Goal: Task Accomplishment & Management: Use online tool/utility

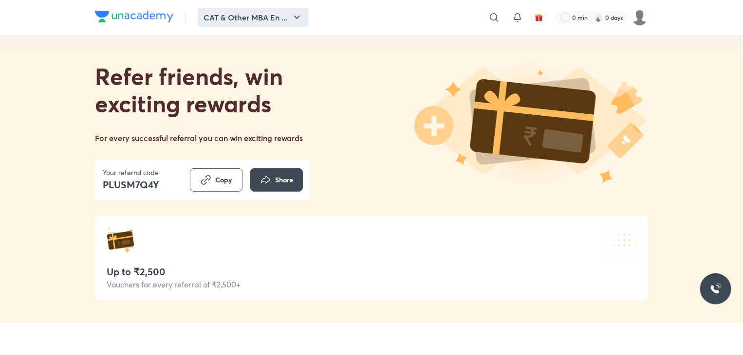
click at [278, 18] on button "CAT & Other MBA En ..." at bounding box center [253, 17] width 111 height 19
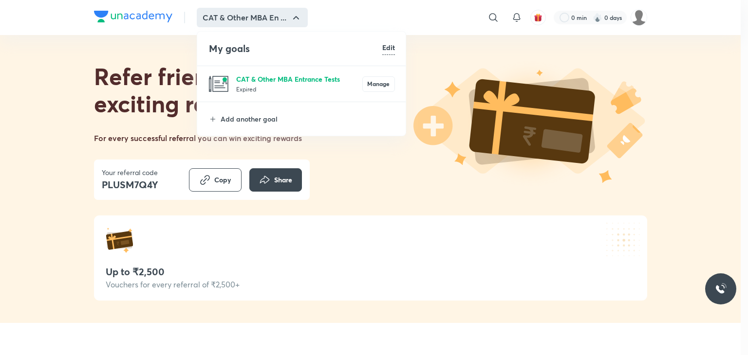
click at [250, 78] on p "CAT & Other MBA Entrance Tests" at bounding box center [299, 79] width 126 height 10
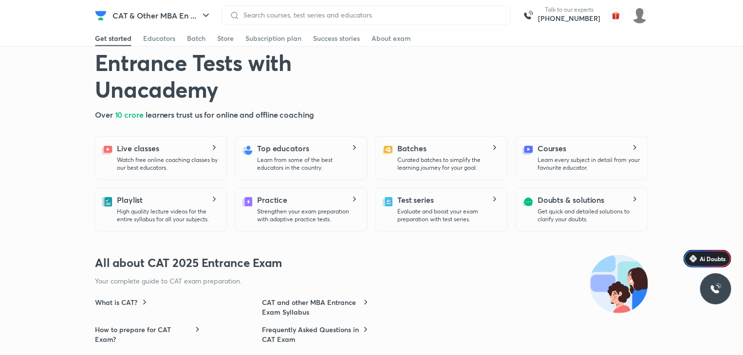
scroll to position [243, 0]
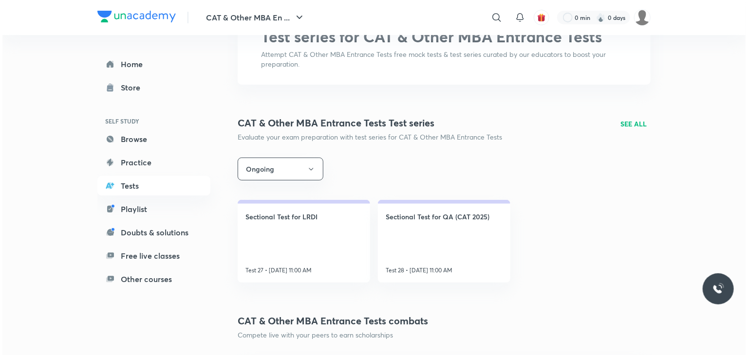
scroll to position [146, 0]
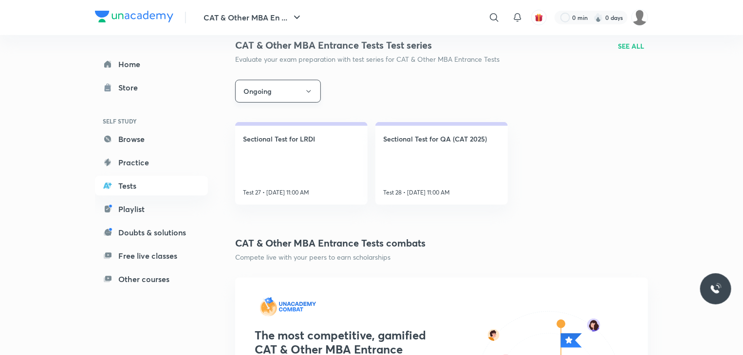
click at [298, 86] on button "Ongoing" at bounding box center [278, 91] width 86 height 23
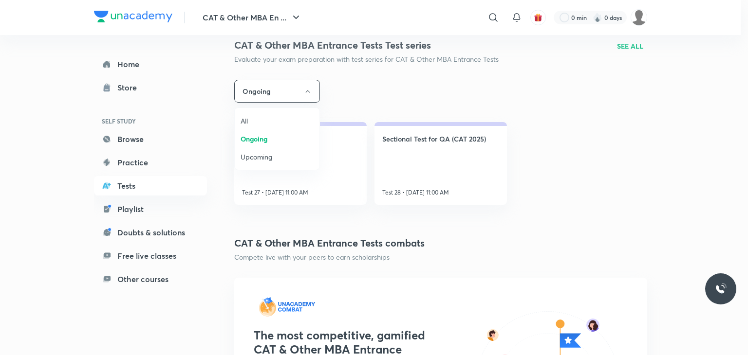
click at [260, 119] on span "All" at bounding box center [276, 121] width 73 height 10
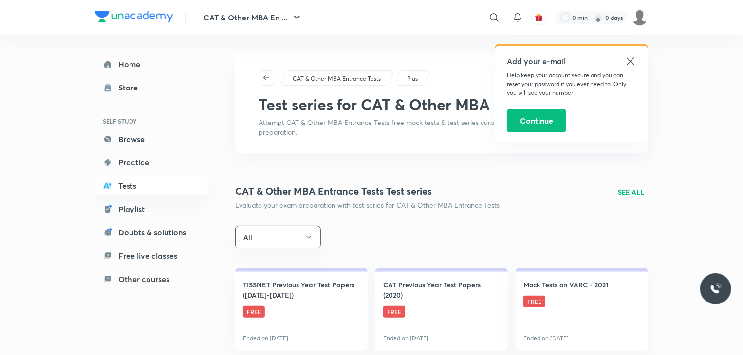
click at [617, 191] on div "CAT & Other MBA Entrance Tests Test series Evaluate your exam preparation with …" at bounding box center [441, 197] width 413 height 26
click at [627, 192] on p "SEE ALL" at bounding box center [631, 192] width 26 height 10
click at [638, 190] on p "SEE ALL" at bounding box center [631, 192] width 26 height 10
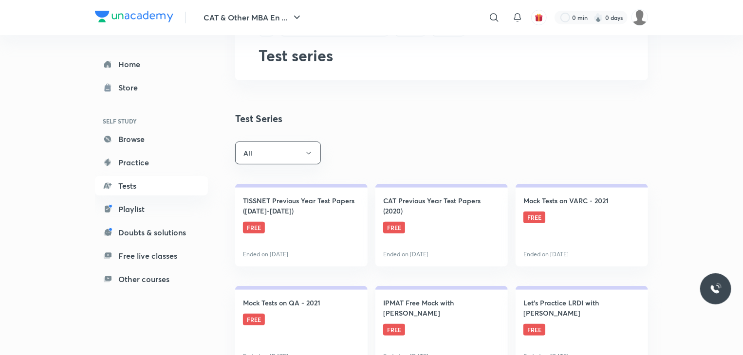
scroll to position [49, 0]
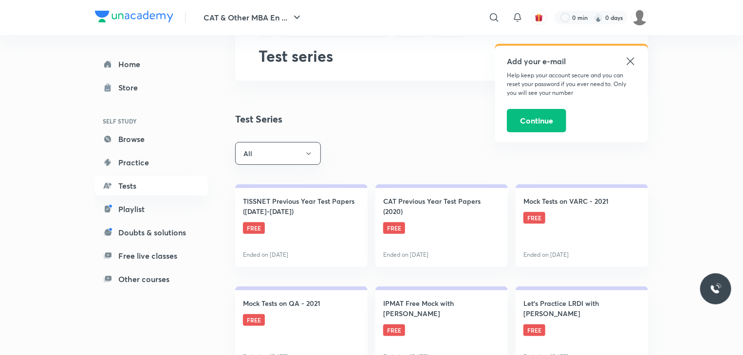
click at [627, 61] on icon at bounding box center [630, 61] width 12 height 12
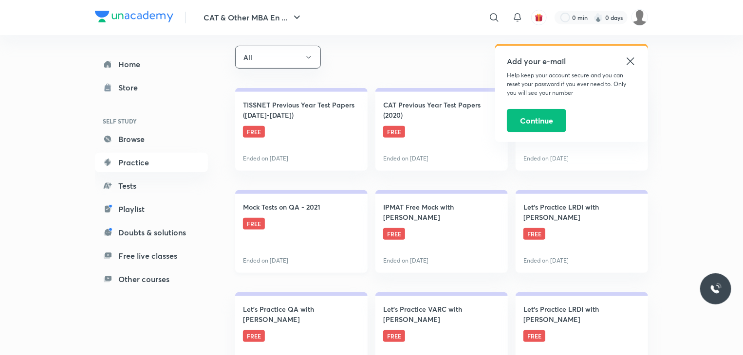
scroll to position [146, 0]
click at [632, 64] on icon at bounding box center [630, 61] width 12 height 12
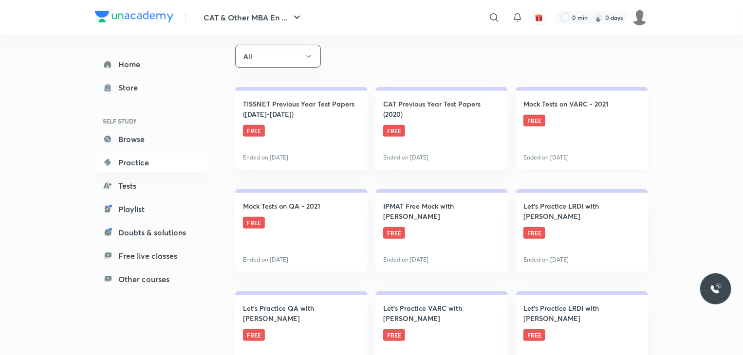
click at [567, 133] on link "Mock Tests on VARC - 2021 FREE Ended on [DATE]" at bounding box center [581, 128] width 132 height 83
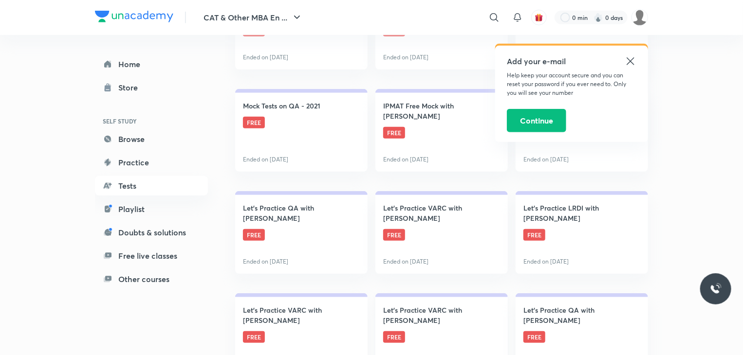
scroll to position [292, 0]
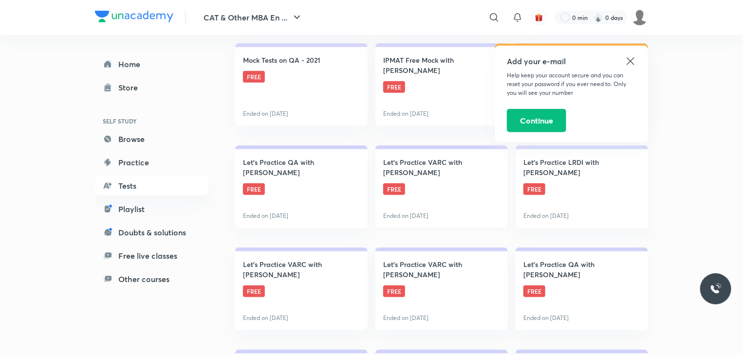
click at [446, 193] on link "Let's Practice VARC with [PERSON_NAME] FREE Ended on [DATE]" at bounding box center [441, 187] width 132 height 83
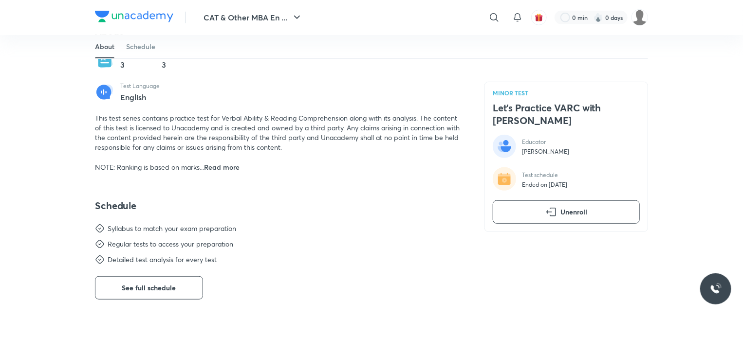
scroll to position [292, 0]
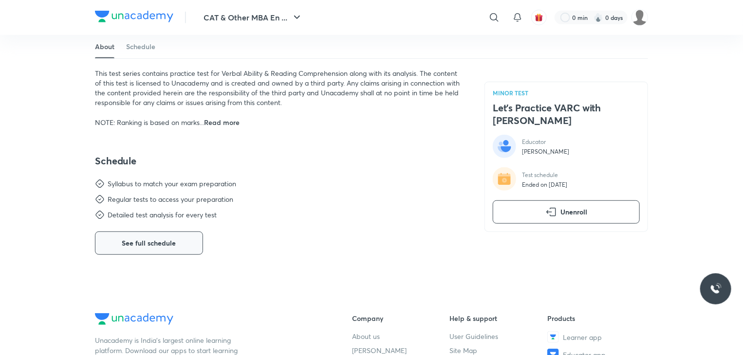
click at [153, 241] on span "See full schedule" at bounding box center [149, 243] width 54 height 10
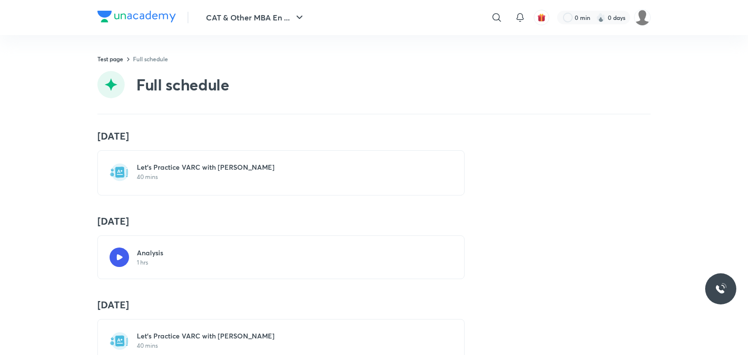
click at [228, 165] on h6 "Let's Practice VARC with [PERSON_NAME]" at bounding box center [287, 168] width 300 height 10
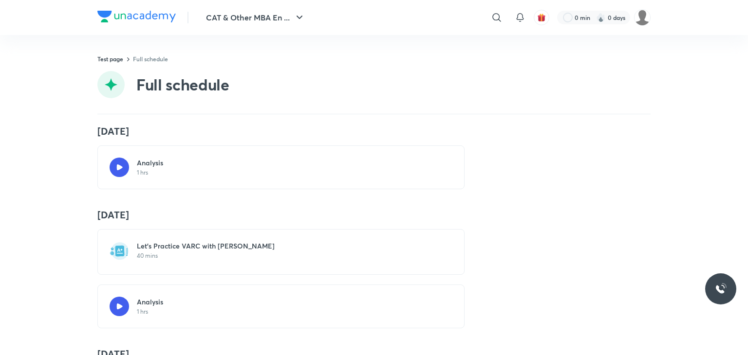
scroll to position [146, 0]
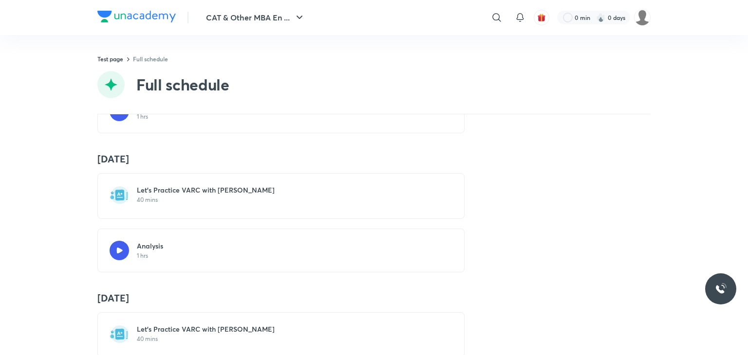
click at [308, 200] on p "40 mins" at bounding box center [287, 200] width 300 height 8
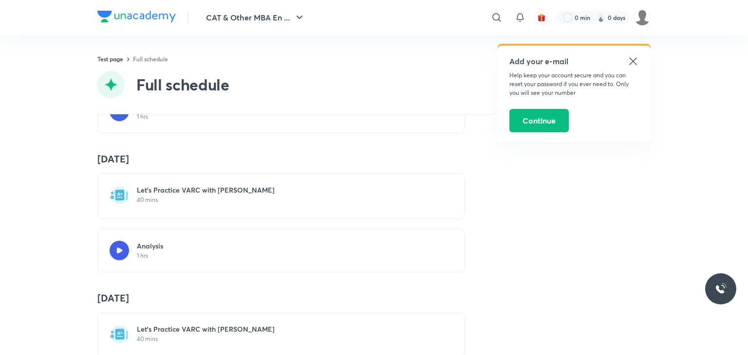
scroll to position [171, 0]
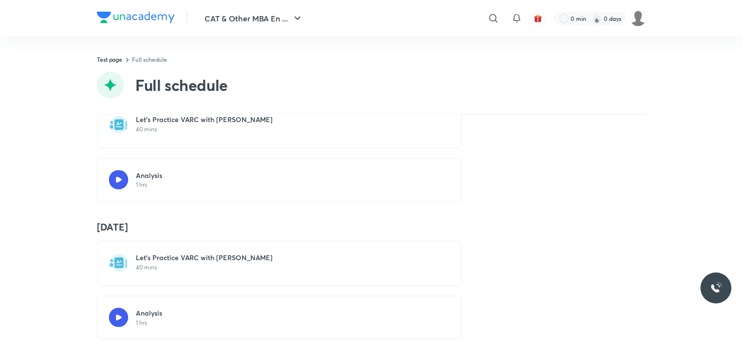
scroll to position [228, 0]
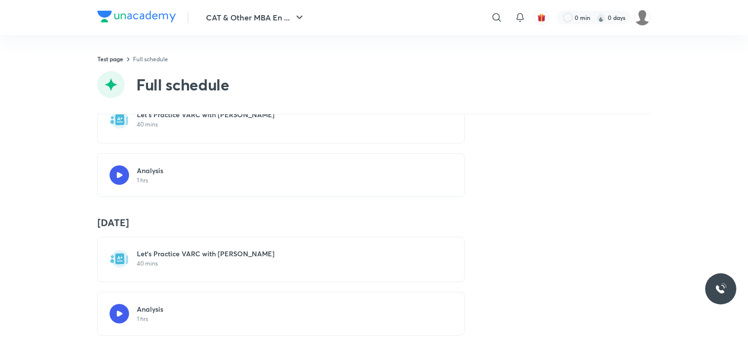
click at [232, 271] on div "Let's Practice VARC with [PERSON_NAME] 40 mins" at bounding box center [280, 259] width 367 height 45
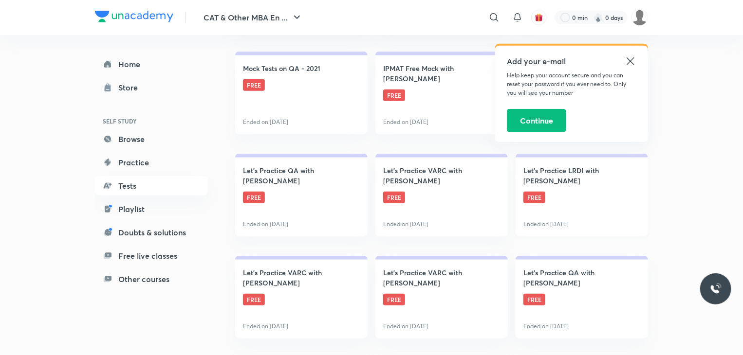
scroll to position [341, 0]
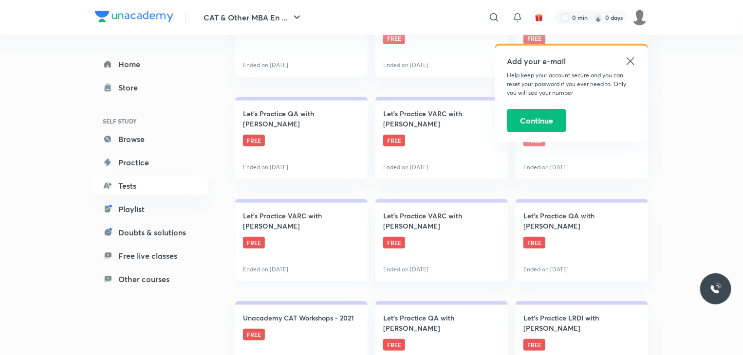
drag, startPoint x: 297, startPoint y: 226, endPoint x: 296, endPoint y: 221, distance: 5.1
click at [298, 224] on h4 "Let's Practice VARC with [PERSON_NAME]" at bounding box center [301, 221] width 117 height 20
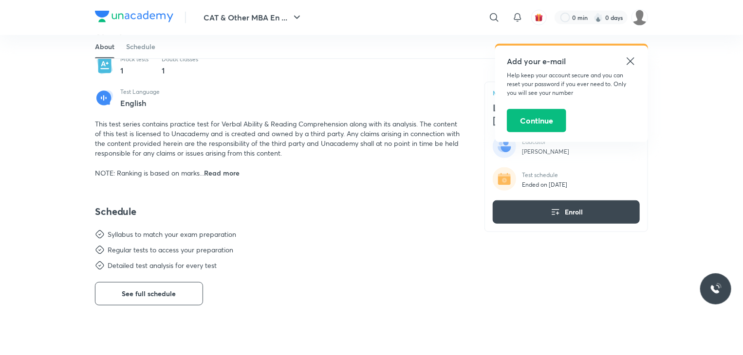
scroll to position [292, 0]
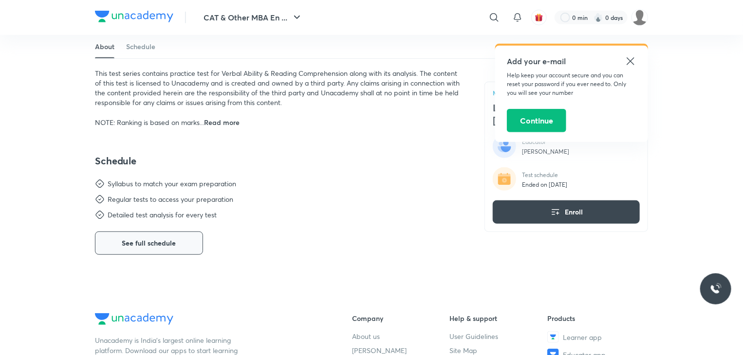
click at [150, 242] on span "See full schedule" at bounding box center [149, 243] width 54 height 10
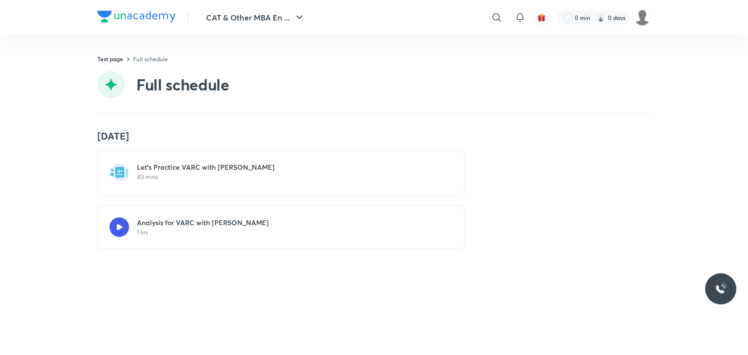
click at [329, 175] on p "40 mins" at bounding box center [287, 177] width 300 height 8
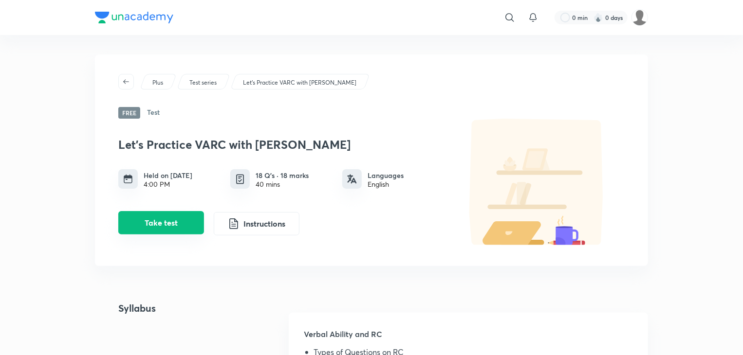
click at [173, 228] on button "Take test" at bounding box center [161, 222] width 86 height 23
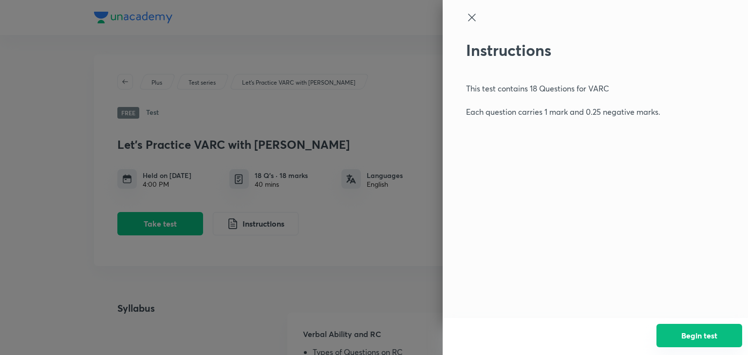
click at [699, 337] on button "Begin test" at bounding box center [699, 335] width 86 height 23
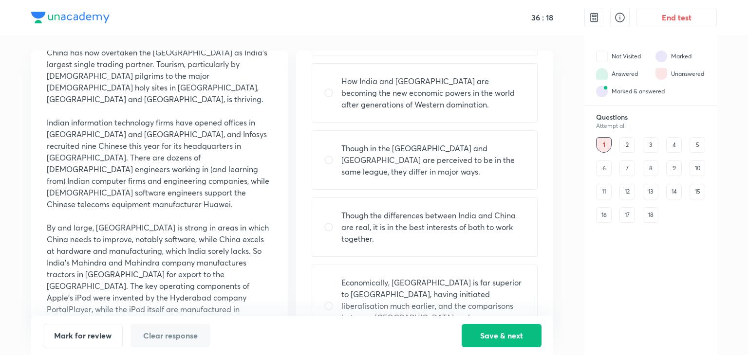
scroll to position [117, 0]
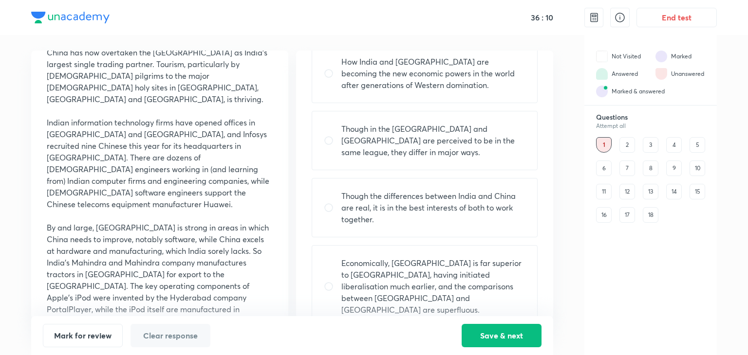
click at [423, 190] on p "Though the differences between India and China are real, it is in the best inte…" at bounding box center [433, 207] width 184 height 35
radio input "true"
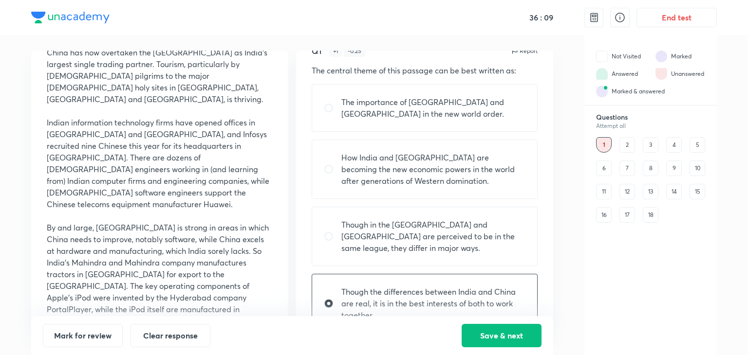
scroll to position [19, 0]
click at [492, 331] on button "Save & next" at bounding box center [501, 334] width 80 height 23
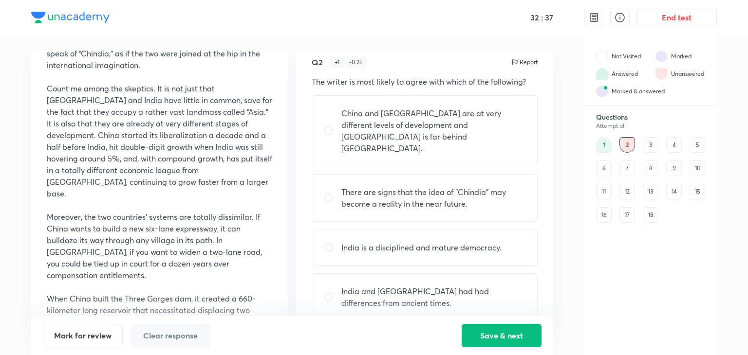
scroll to position [243, 0]
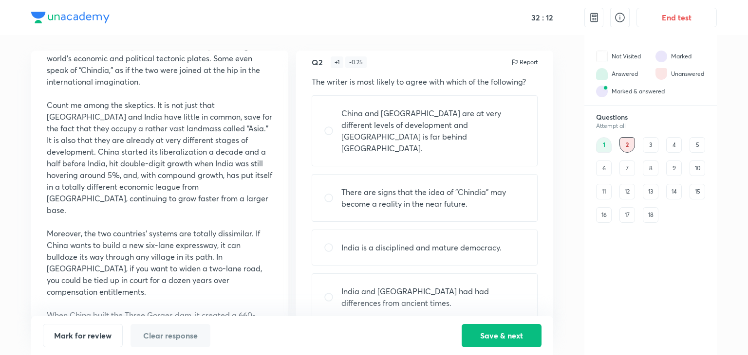
click at [449, 117] on p "China and [GEOGRAPHIC_DATA] are at very different levels of development and [GE…" at bounding box center [433, 131] width 184 height 47
radio input "true"
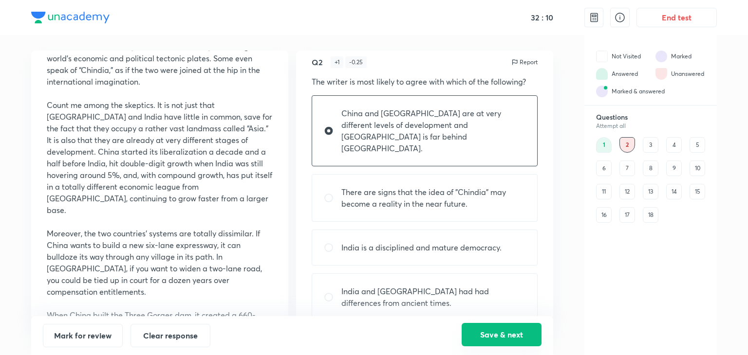
click at [500, 338] on button "Save & next" at bounding box center [501, 334] width 80 height 23
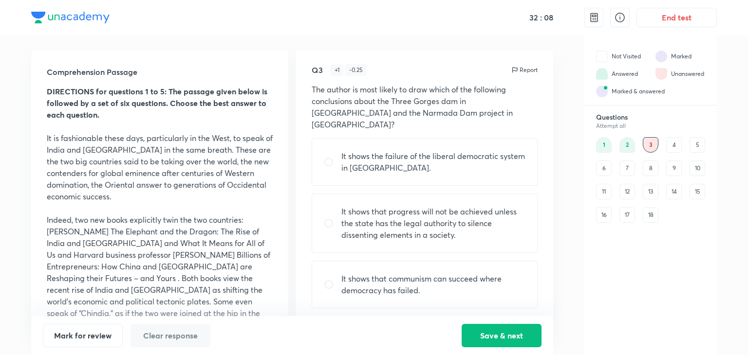
scroll to position [0, 0]
click at [596, 141] on div "1" at bounding box center [604, 145] width 16 height 16
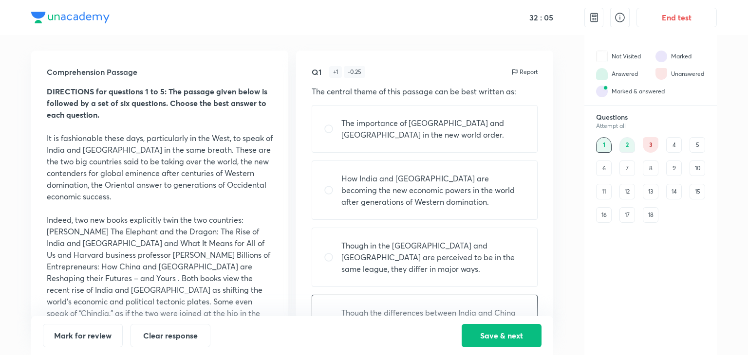
click at [626, 145] on div "2" at bounding box center [627, 145] width 16 height 16
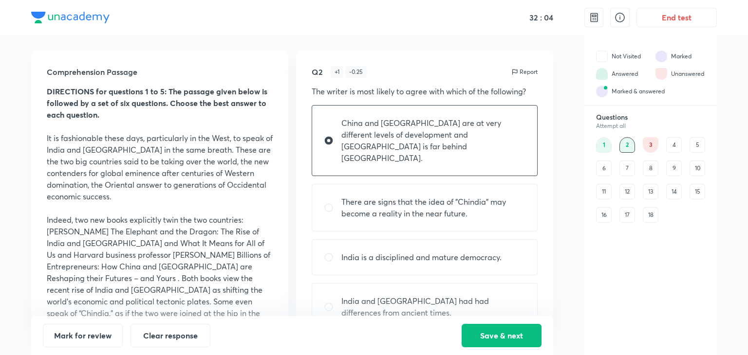
click at [647, 143] on div "3" at bounding box center [650, 145] width 16 height 16
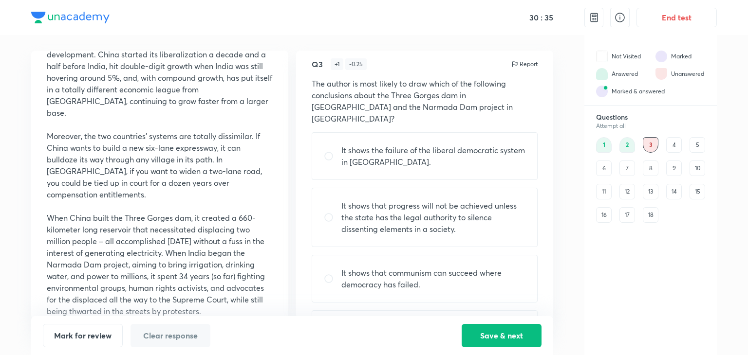
scroll to position [389, 0]
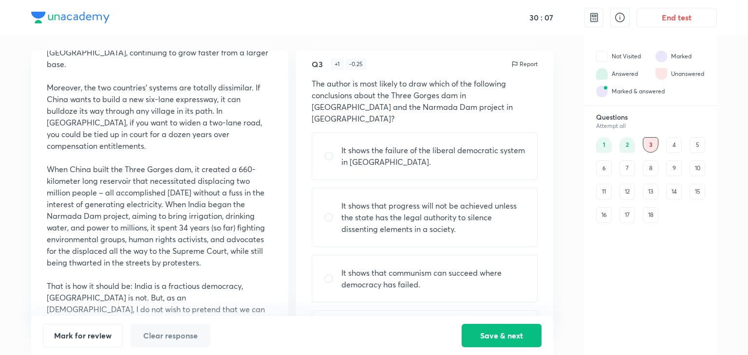
click at [382, 210] on p "It shows that progress will not be achieved unless the state has the legal auth…" at bounding box center [433, 217] width 184 height 35
radio input "true"
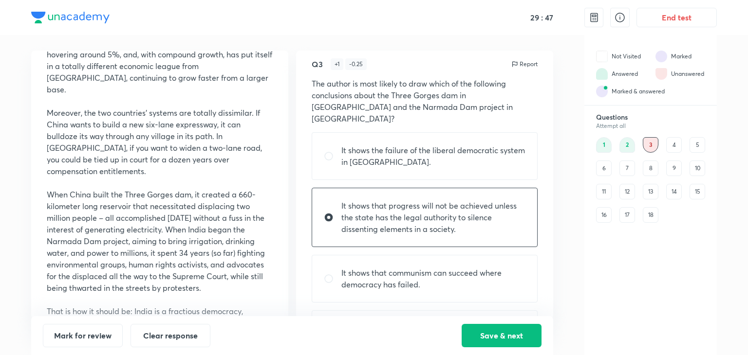
scroll to position [341, 0]
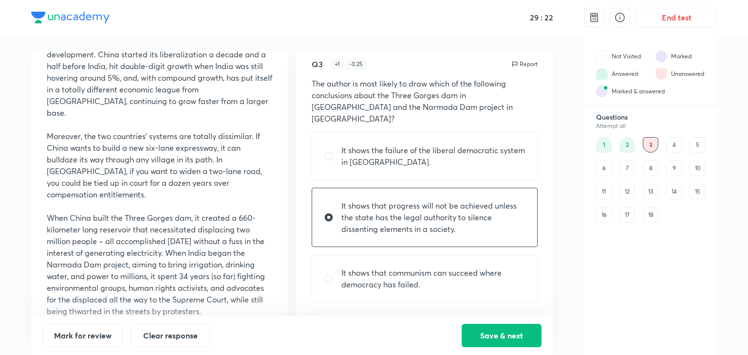
click at [630, 145] on div "2" at bounding box center [627, 145] width 16 height 16
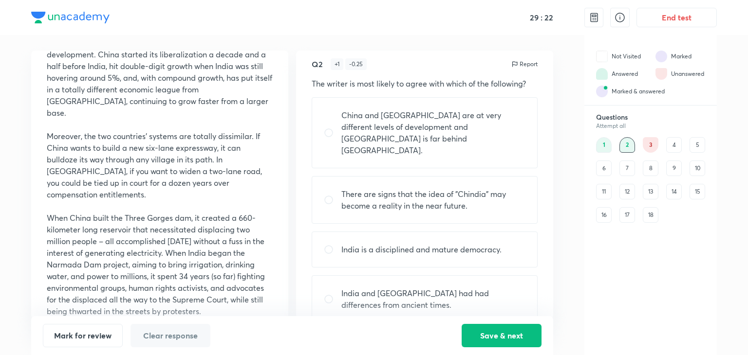
radio input "true"
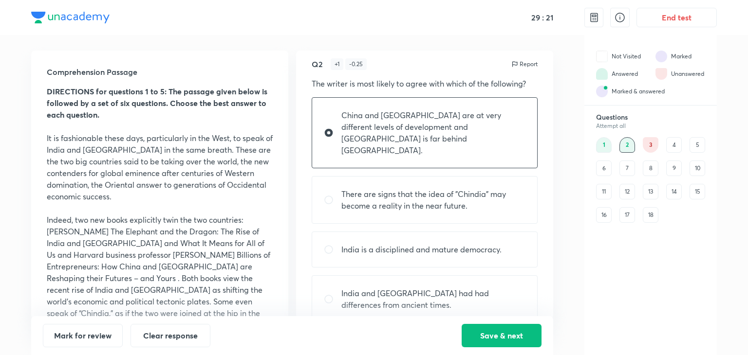
click at [649, 146] on div "3" at bounding box center [650, 145] width 16 height 16
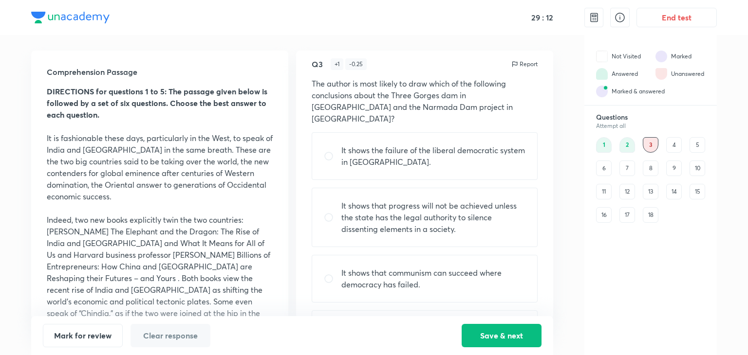
click at [456, 147] on p "It shows the failure of the liberal democratic system in [GEOGRAPHIC_DATA]." at bounding box center [433, 156] width 184 height 23
radio input "true"
click at [626, 143] on div "2" at bounding box center [627, 145] width 16 height 16
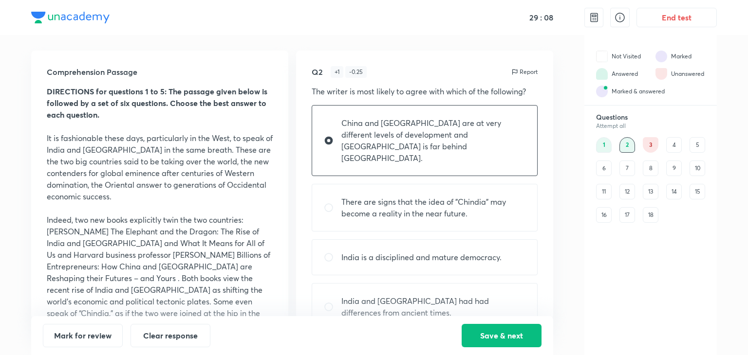
click at [652, 142] on div "3" at bounding box center [650, 145] width 16 height 16
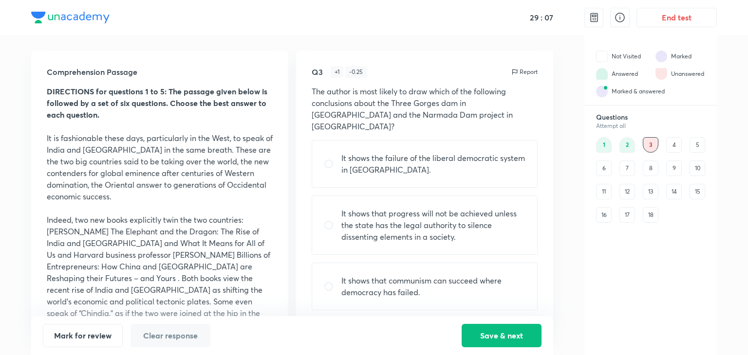
click at [402, 164] on div "It shows the failure of the liberal democratic system in [GEOGRAPHIC_DATA]." at bounding box center [424, 164] width 226 height 48
radio input "true"
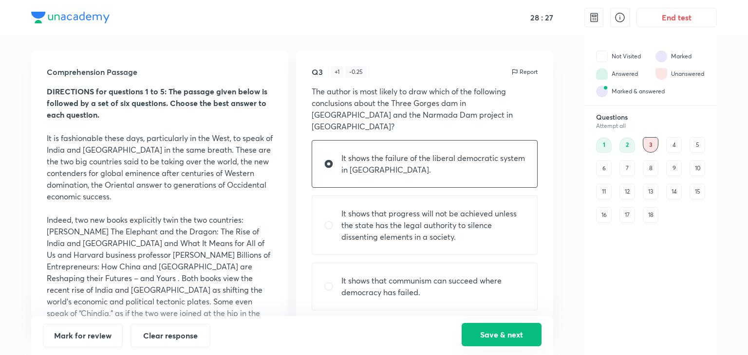
click at [487, 334] on button "Save & next" at bounding box center [501, 334] width 80 height 23
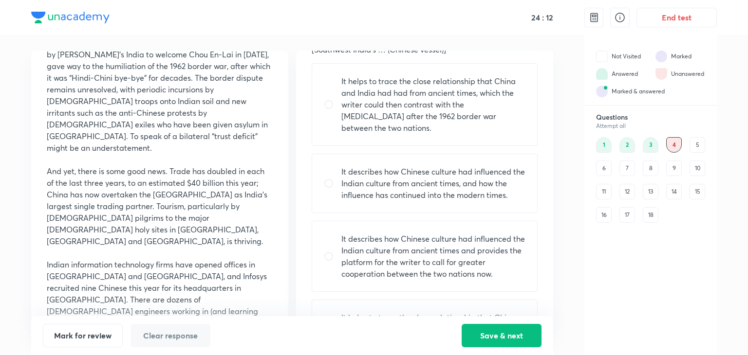
scroll to position [49, 0]
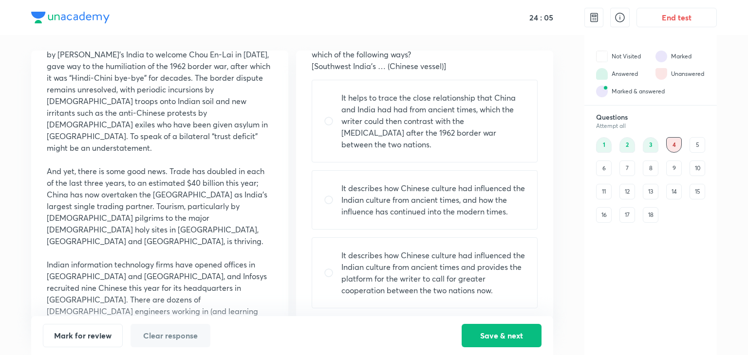
click at [477, 202] on p "It describes how Chinese culture had influenced the Indian culture from ancient…" at bounding box center [433, 200] width 184 height 35
radio input "true"
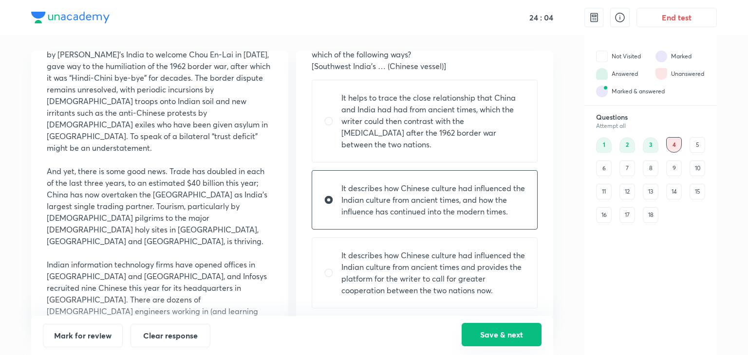
click at [479, 330] on button "Save & next" at bounding box center [501, 334] width 80 height 23
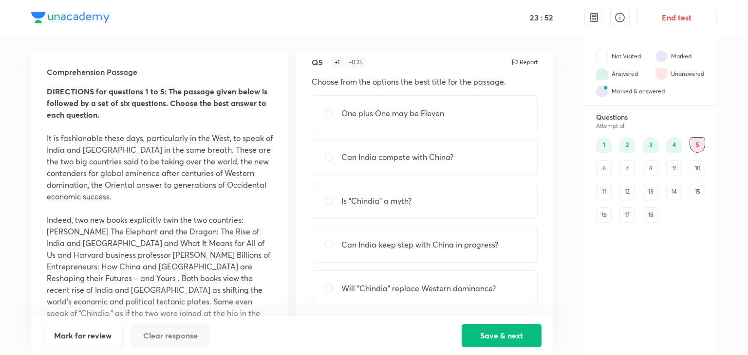
scroll to position [12, 0]
click at [360, 209] on div "Is "Chindia" a myth?" at bounding box center [424, 199] width 226 height 36
radio input "true"
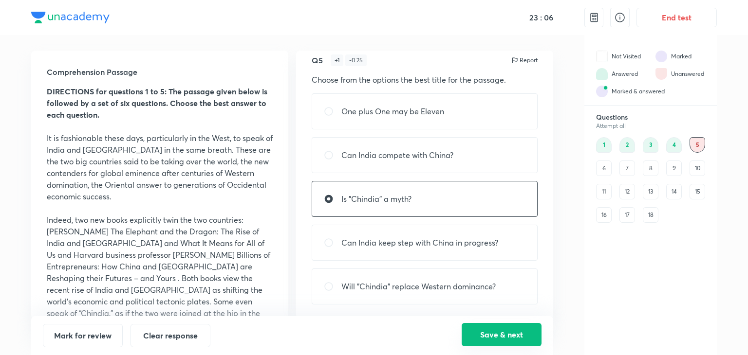
click at [494, 337] on button "Save & next" at bounding box center [501, 334] width 80 height 23
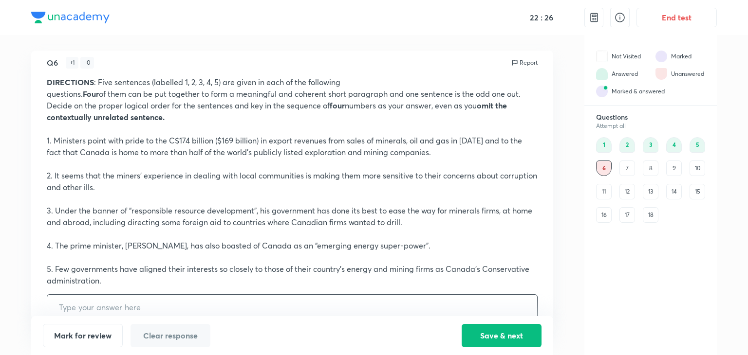
scroll to position [25, 0]
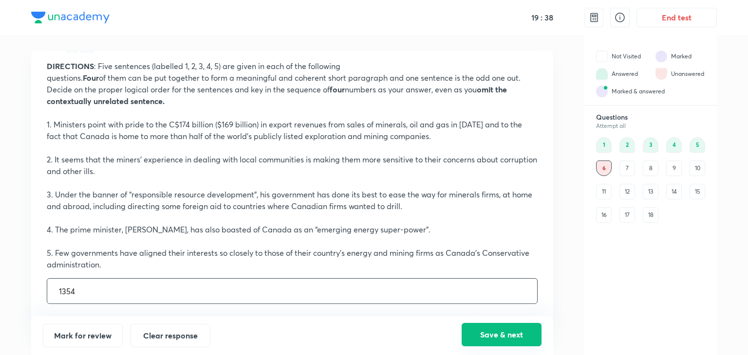
type input "1354"
click at [510, 332] on button "Save & next" at bounding box center [501, 334] width 80 height 23
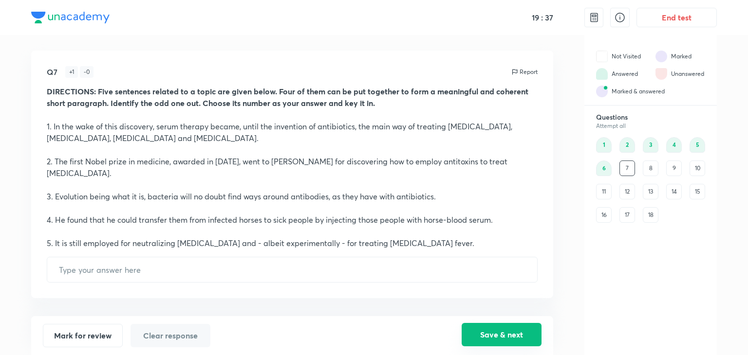
scroll to position [0, 0]
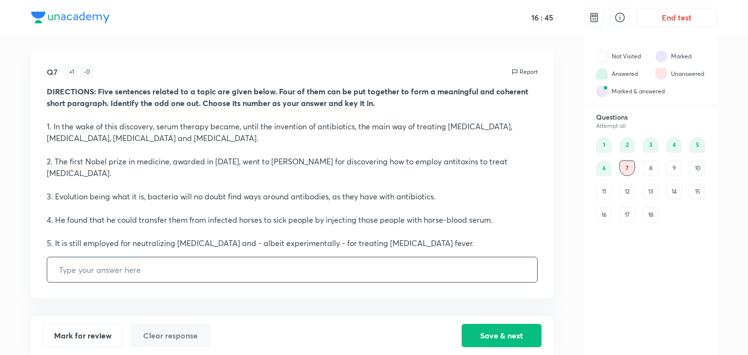
click at [99, 266] on input "text" at bounding box center [292, 269] width 490 height 25
type input "2413"
click at [492, 336] on button "Save & next" at bounding box center [501, 334] width 80 height 23
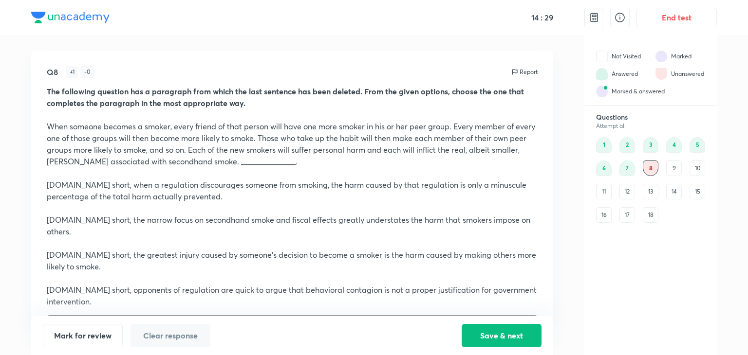
click at [109, 316] on input "text" at bounding box center [292, 328] width 490 height 25
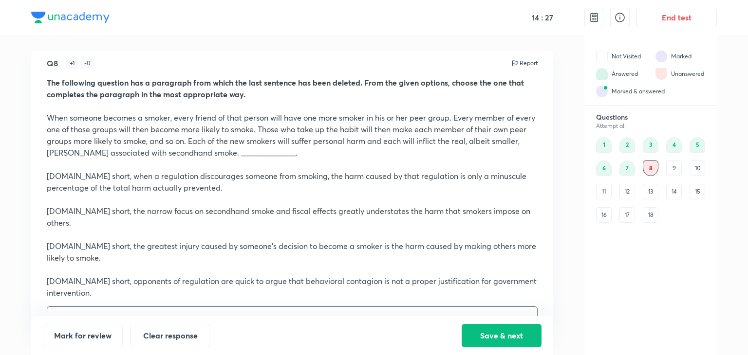
scroll to position [14, 0]
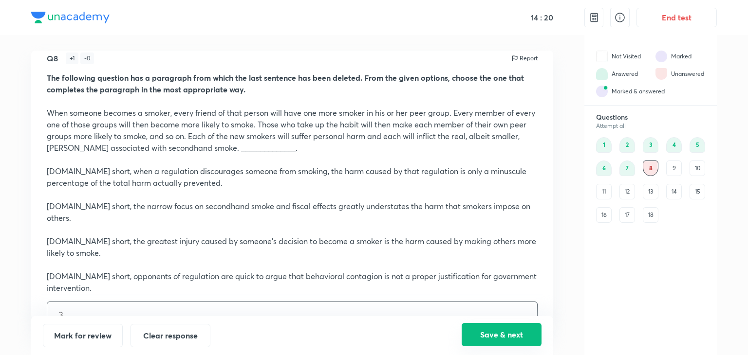
type input "3"
click at [508, 334] on button "Save & next" at bounding box center [501, 334] width 80 height 23
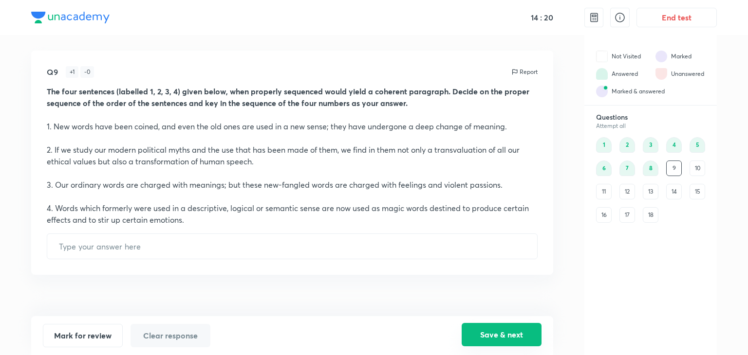
scroll to position [0, 0]
click at [605, 163] on div "6" at bounding box center [604, 169] width 16 height 16
type input "1354"
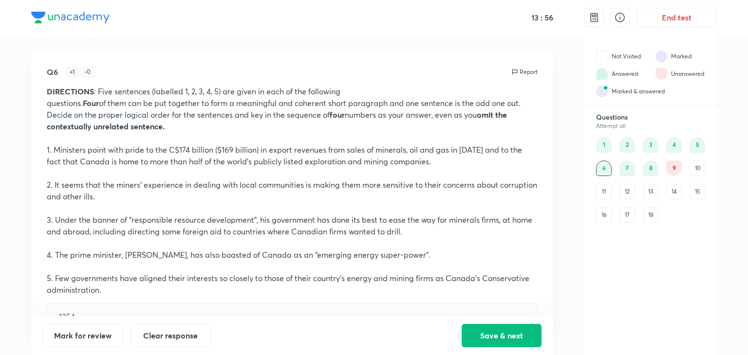
click at [672, 168] on div "9" at bounding box center [674, 169] width 16 height 16
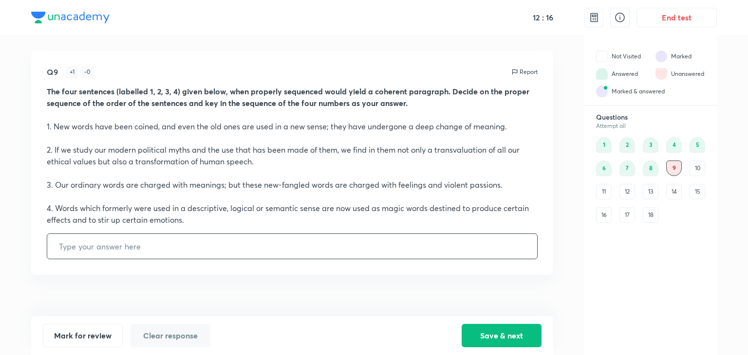
click at [76, 246] on input "text" at bounding box center [292, 246] width 490 height 25
type input "1432"
click at [473, 338] on button "Save & next" at bounding box center [501, 334] width 80 height 23
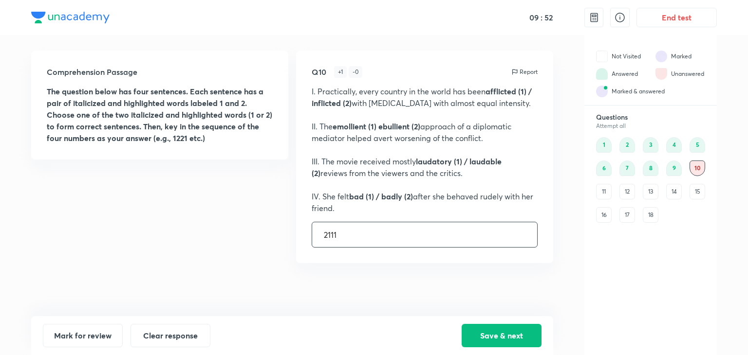
click at [333, 234] on input "2111" at bounding box center [424, 234] width 225 height 25
type input "2211"
click at [507, 340] on button "Save & next" at bounding box center [501, 334] width 80 height 23
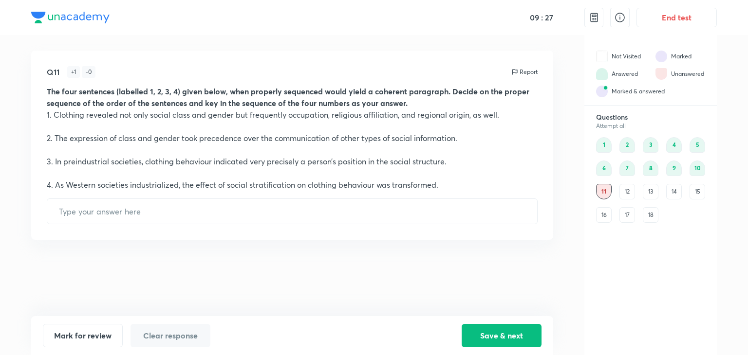
click at [627, 193] on div "12" at bounding box center [627, 192] width 16 height 16
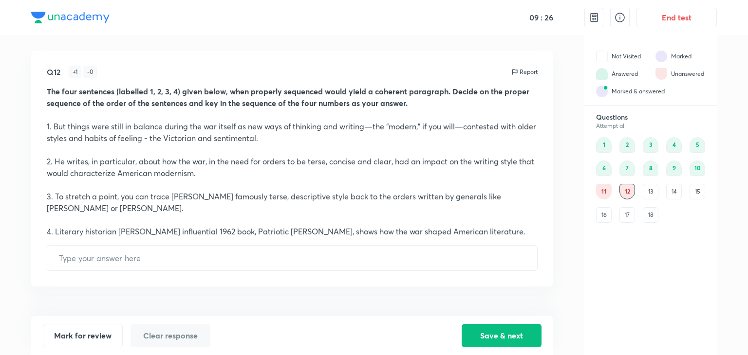
click at [646, 192] on div "13" at bounding box center [650, 192] width 16 height 16
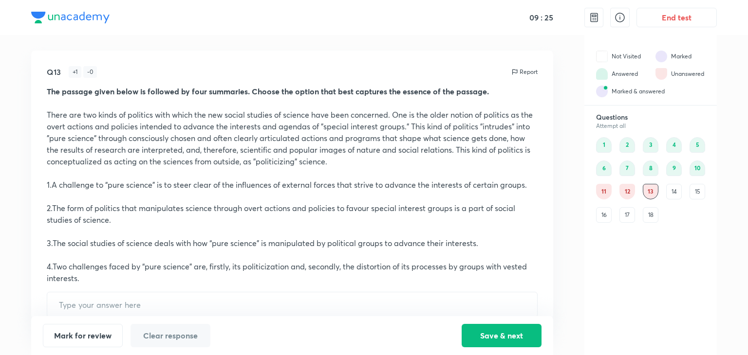
click at [673, 191] on div "14" at bounding box center [674, 192] width 16 height 16
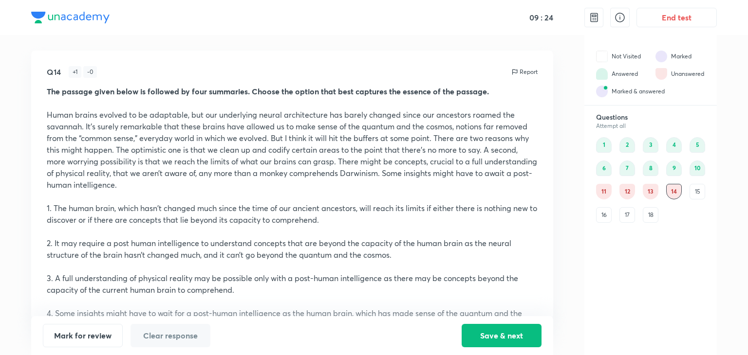
click at [696, 190] on div "15" at bounding box center [697, 192] width 16 height 16
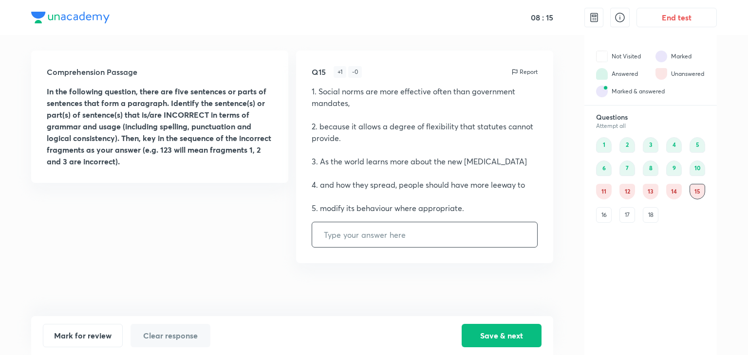
click at [605, 212] on div "16" at bounding box center [604, 215] width 16 height 16
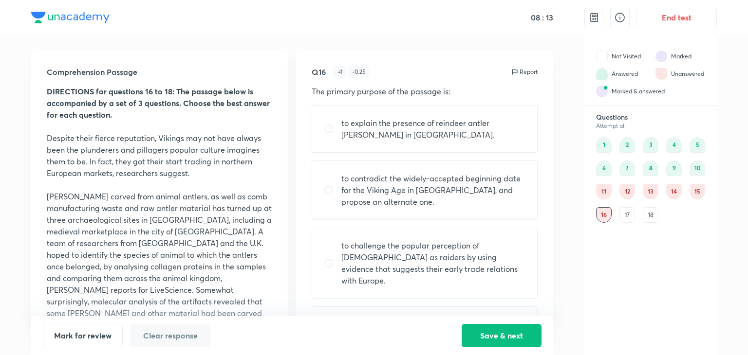
click at [599, 187] on div "11" at bounding box center [604, 192] width 16 height 16
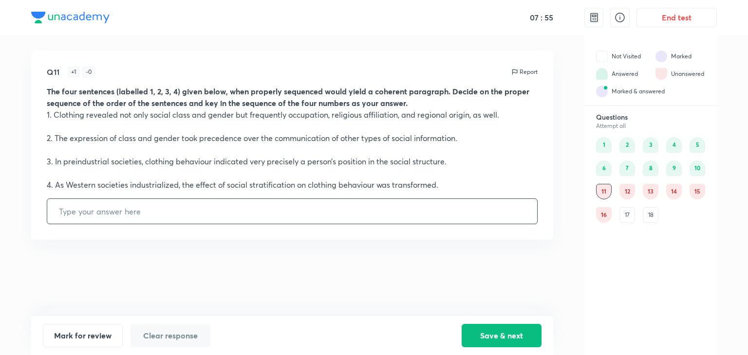
click at [600, 215] on div "16" at bounding box center [604, 215] width 16 height 16
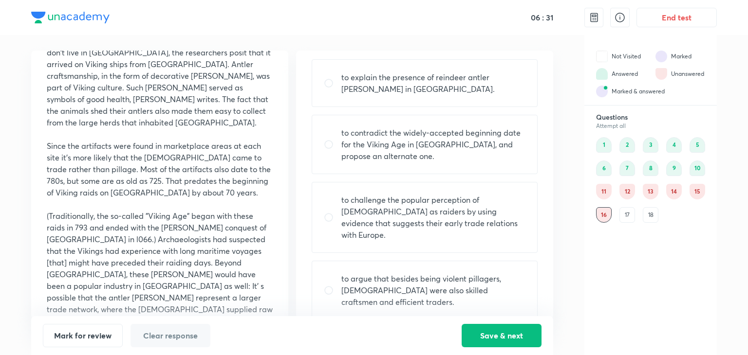
scroll to position [50, 0]
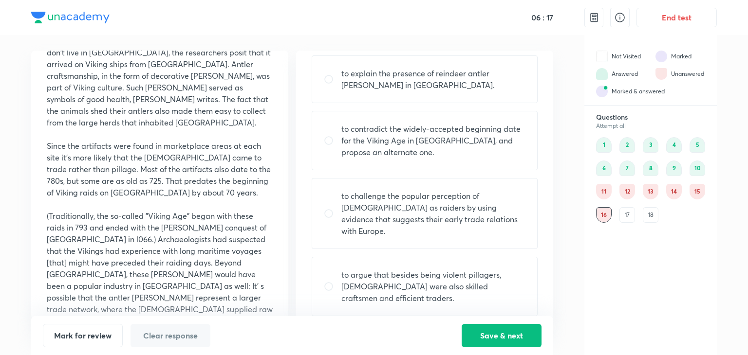
click at [626, 216] on div "17" at bounding box center [627, 215] width 16 height 16
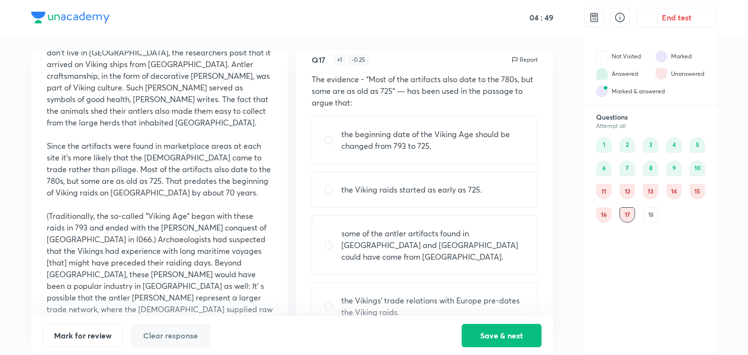
scroll to position [0, 0]
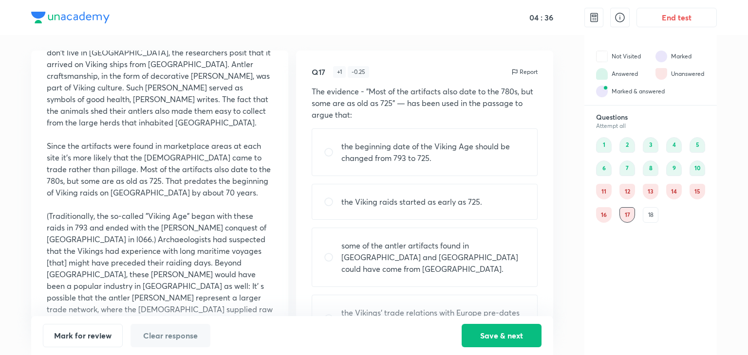
click at [392, 205] on p "the Viking raids started as early as 725." at bounding box center [411, 202] width 141 height 12
radio input "true"
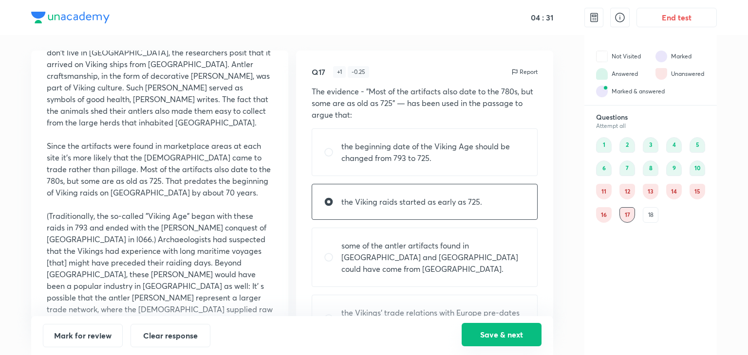
drag, startPoint x: 523, startPoint y: 331, endPoint x: 524, endPoint y: 322, distance: 9.4
click at [522, 330] on button "Save & next" at bounding box center [501, 335] width 80 height 23
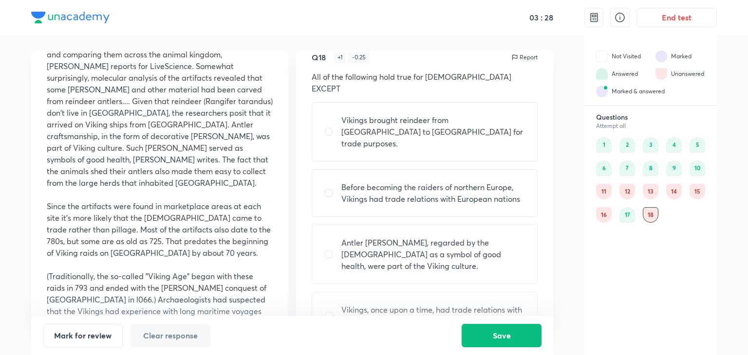
scroll to position [284, 0]
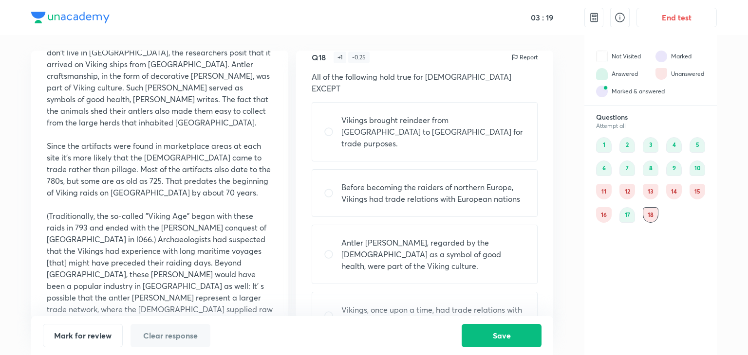
click at [627, 216] on div "17" at bounding box center [627, 215] width 16 height 16
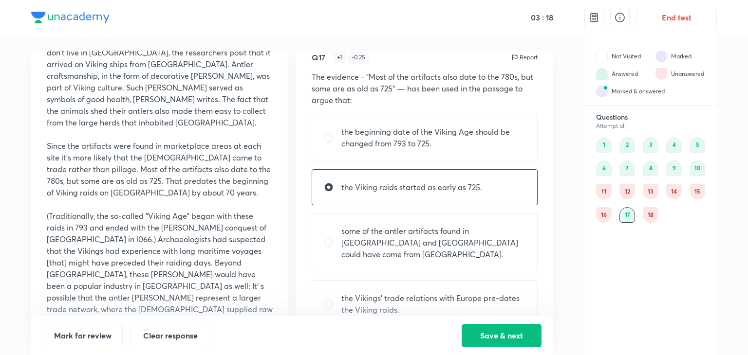
scroll to position [0, 0]
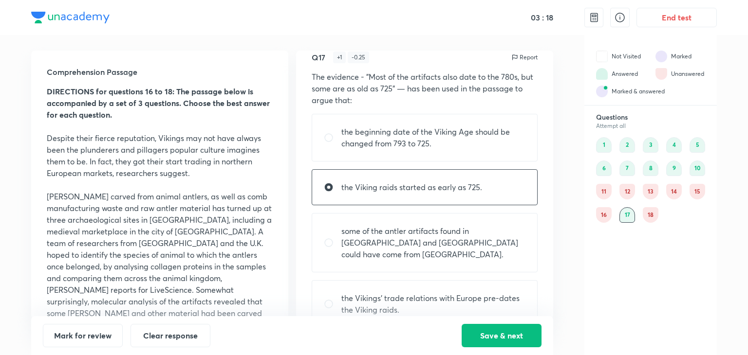
click at [429, 183] on p "the Viking raids started as early as 725." at bounding box center [411, 188] width 141 height 12
radio input "false"
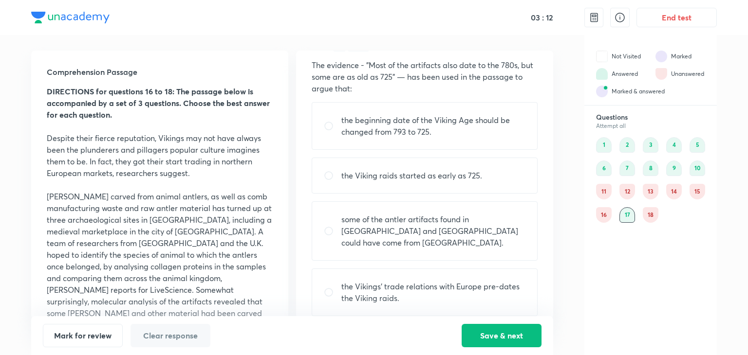
click at [364, 218] on p "some of the antler artifacts found in [GEOGRAPHIC_DATA] and [GEOGRAPHIC_DATA] c…" at bounding box center [433, 231] width 184 height 35
radio input "true"
click at [510, 338] on button "Save & next" at bounding box center [501, 334] width 80 height 23
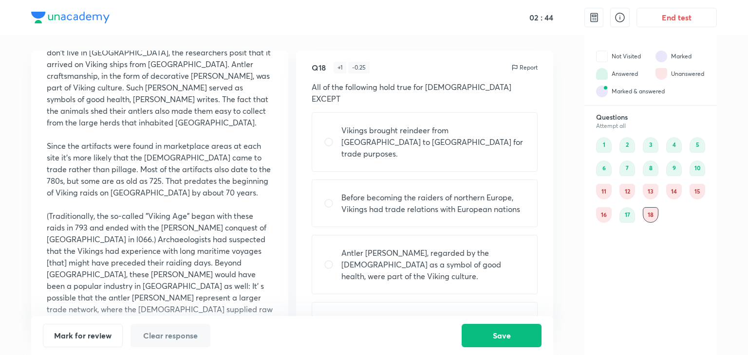
scroll to position [0, 0]
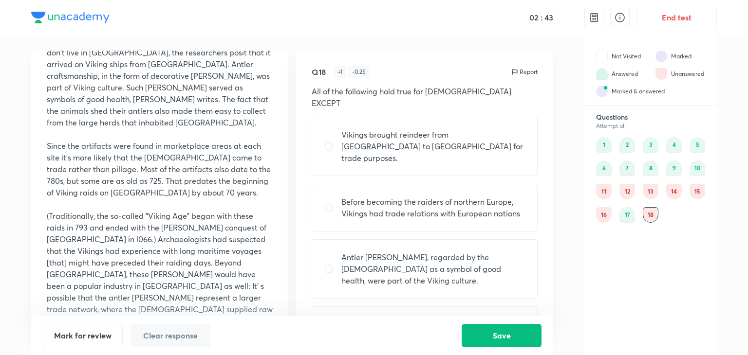
click at [608, 217] on div "16" at bounding box center [604, 215] width 16 height 16
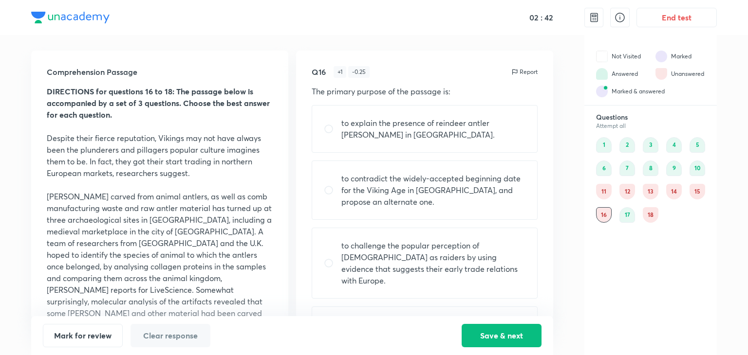
click at [602, 189] on div "11" at bounding box center [604, 192] width 16 height 16
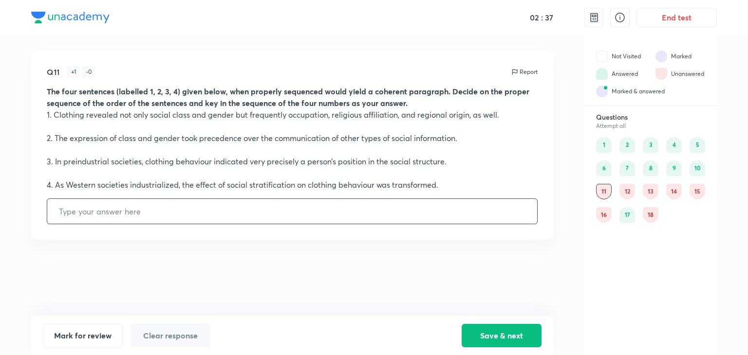
drag, startPoint x: 101, startPoint y: 202, endPoint x: 88, endPoint y: 206, distance: 14.0
drag, startPoint x: 88, startPoint y: 206, endPoint x: 55, endPoint y: 243, distance: 49.7
click at [55, 243] on div "Q11 + 1 - 0 Report The four sentences (labelled 1, 2, 3, 4) given below, when p…" at bounding box center [292, 184] width 522 height 266
click at [101, 210] on input "text" at bounding box center [292, 211] width 490 height 25
type input "4132"
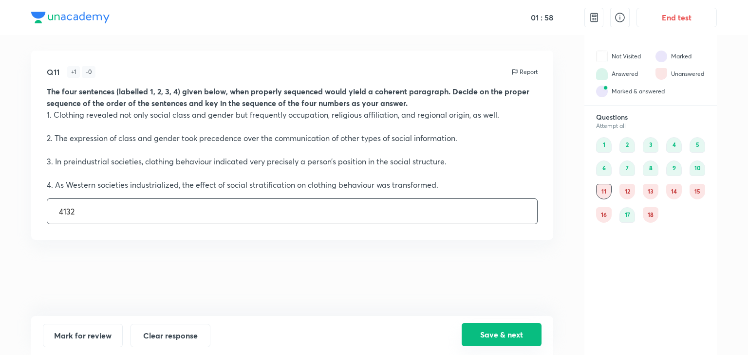
click at [522, 333] on button "Save & next" at bounding box center [501, 334] width 80 height 23
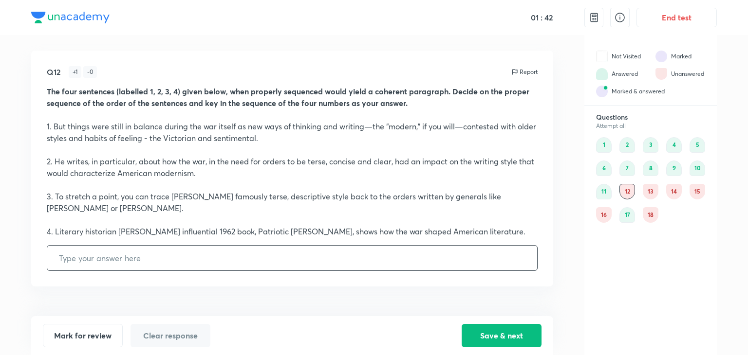
click at [74, 255] on input "text" at bounding box center [292, 258] width 490 height 25
type input "4231"
click at [483, 331] on button "Save & next" at bounding box center [501, 334] width 80 height 23
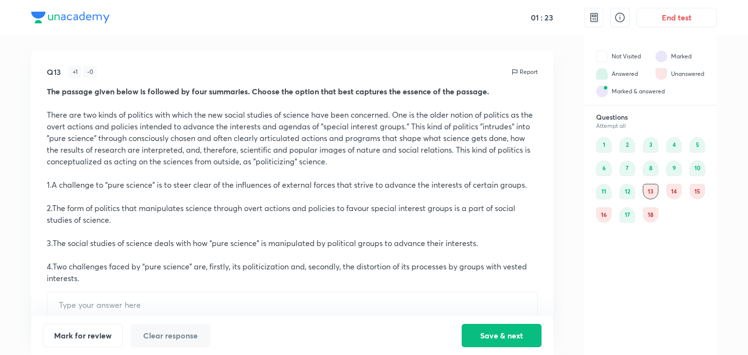
click at [607, 188] on div "11" at bounding box center [604, 192] width 16 height 16
type input "4132"
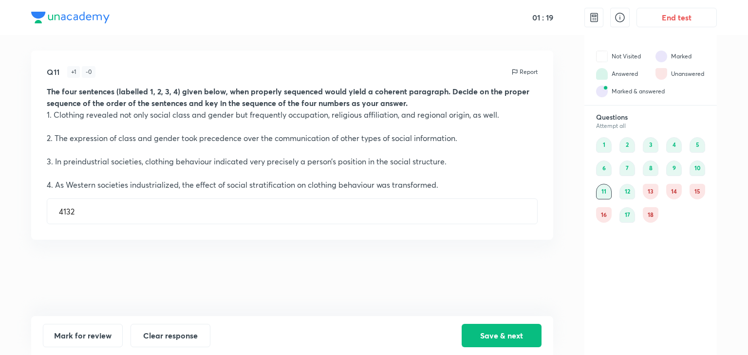
click at [654, 189] on div "13" at bounding box center [650, 192] width 16 height 16
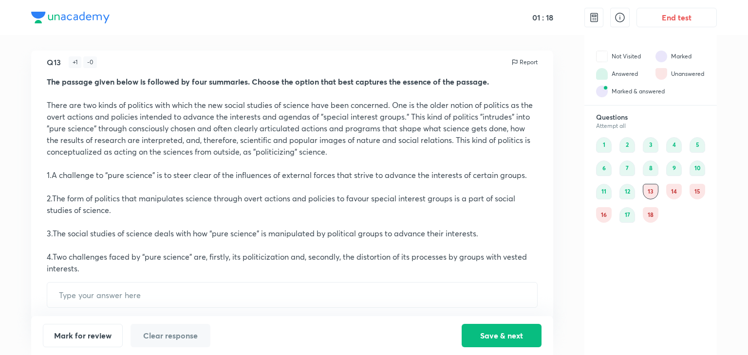
scroll to position [14, 0]
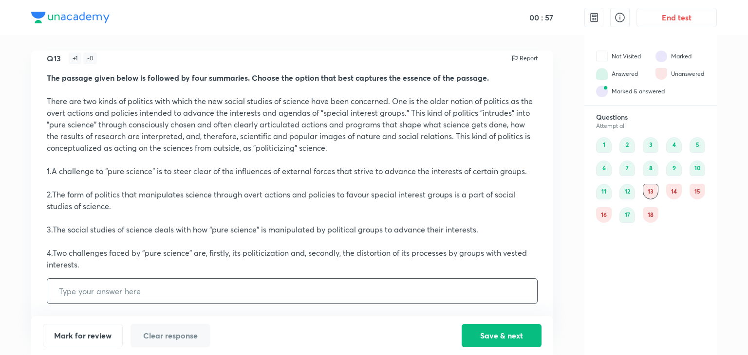
click at [160, 294] on input "text" at bounding box center [292, 291] width 490 height 25
type input "1"
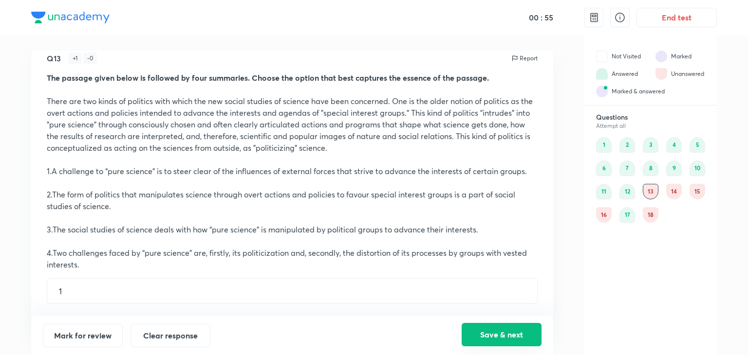
click at [491, 337] on button "Save & next" at bounding box center [501, 334] width 80 height 23
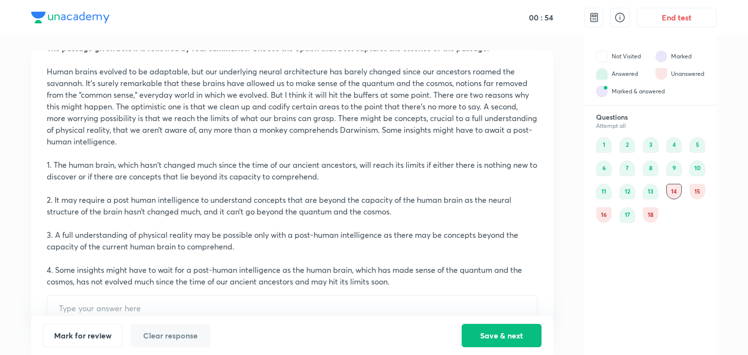
scroll to position [60, 0]
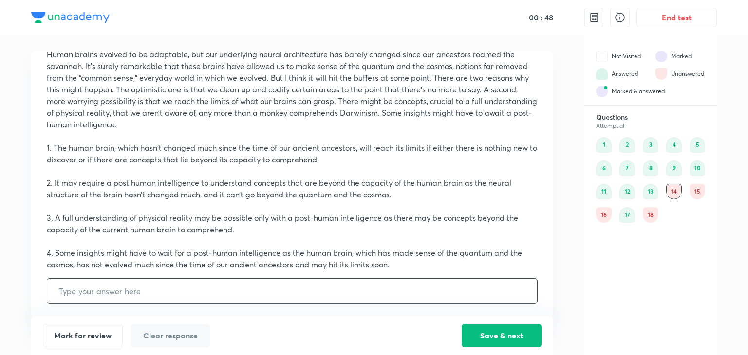
click at [123, 303] on input "text" at bounding box center [292, 291] width 490 height 25
type input "3"
click at [500, 333] on button "Save & next" at bounding box center [501, 334] width 80 height 23
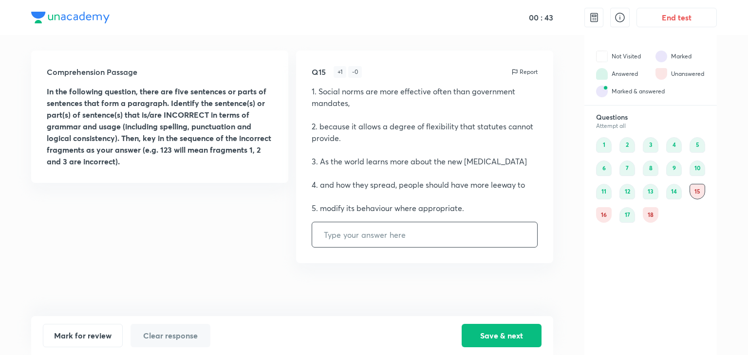
click at [353, 238] on input "text" at bounding box center [424, 234] width 225 height 25
type input "32451"
click at [500, 337] on button "Save & next" at bounding box center [501, 334] width 80 height 23
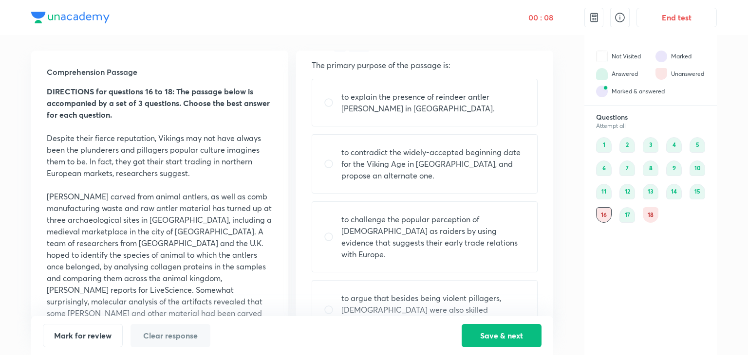
scroll to position [50, 0]
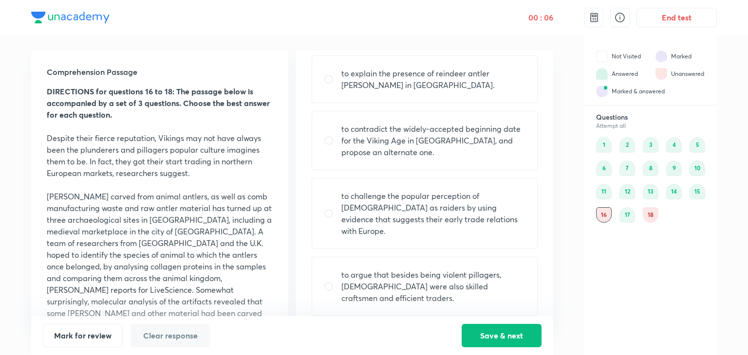
click at [652, 210] on div "18" at bounding box center [650, 215] width 16 height 16
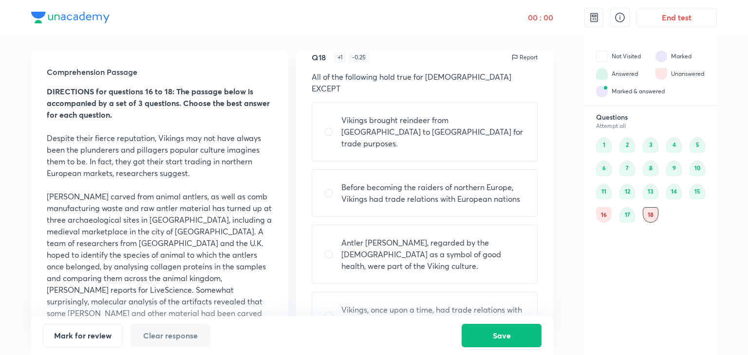
click at [364, 182] on p "Before becoming the raiders of northern Europe, Vikings had trade relations wit…" at bounding box center [433, 193] width 184 height 23
radio input "true"
click at [514, 340] on button "Save" at bounding box center [501, 334] width 80 height 23
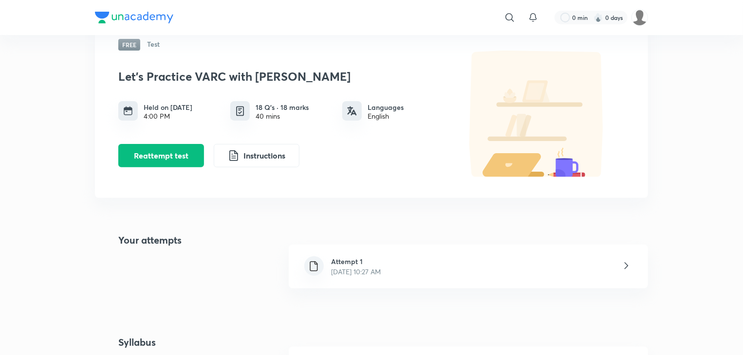
scroll to position [97, 0]
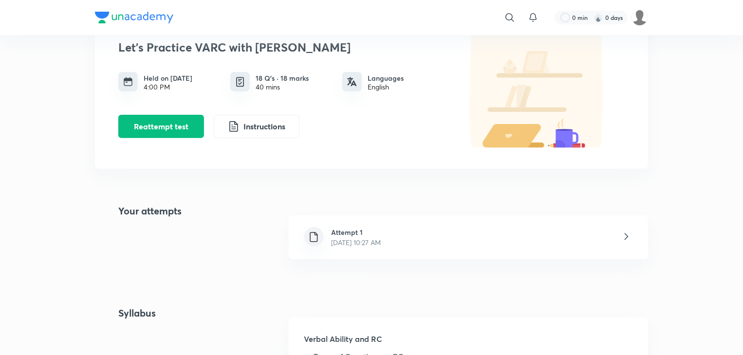
click at [381, 247] on p "[DATE] 10:27 AM" at bounding box center [356, 243] width 50 height 10
